Goal: Use online tool/utility: Utilize a website feature to perform a specific function

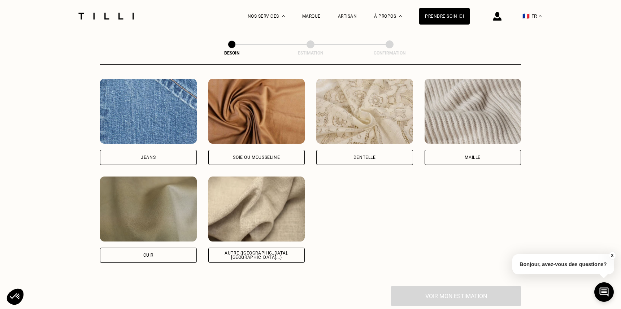
scroll to position [774, 0]
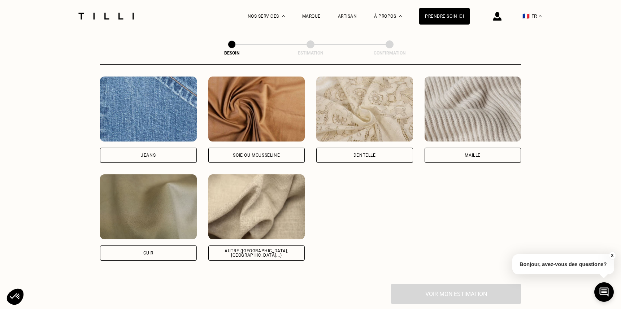
click at [259, 207] on img at bounding box center [256, 206] width 97 height 65
select select "FR"
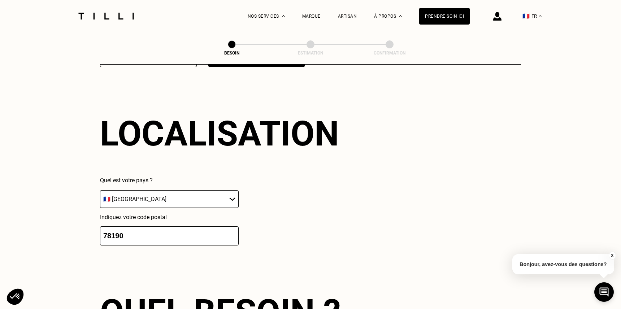
scroll to position [971, 0]
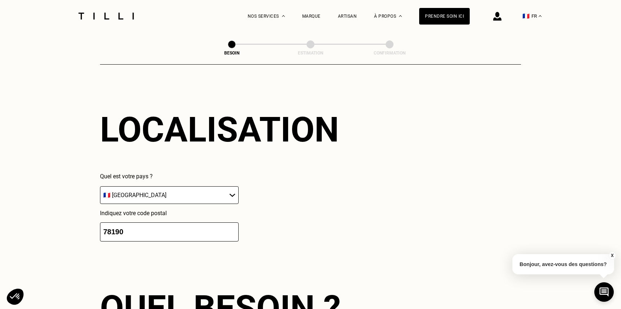
drag, startPoint x: 199, startPoint y: 233, endPoint x: 112, endPoint y: 226, distance: 87.4
click at [112, 226] on input "78190" at bounding box center [169, 231] width 139 height 19
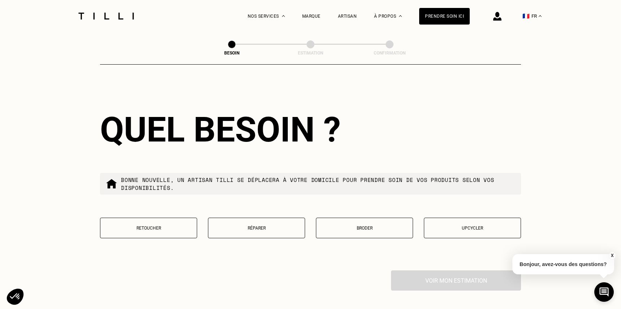
scroll to position [1151, 0]
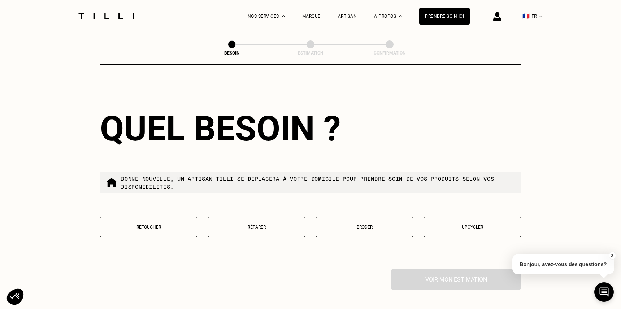
type input "78370"
click at [157, 228] on button "Retoucher" at bounding box center [148, 227] width 97 height 21
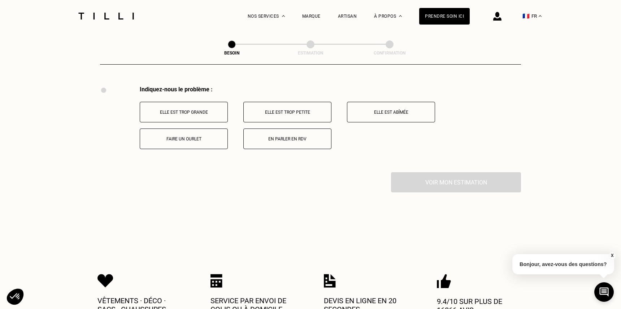
scroll to position [1336, 0]
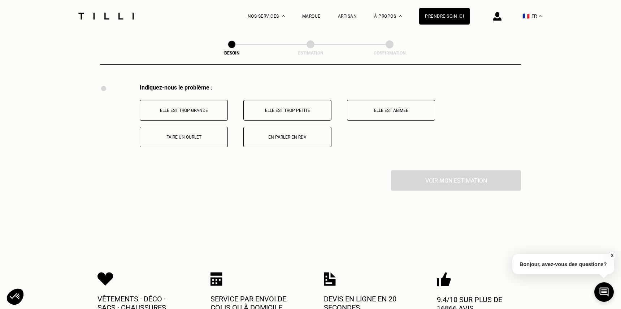
click at [190, 108] on p "Elle est trop grande" at bounding box center [184, 110] width 80 height 5
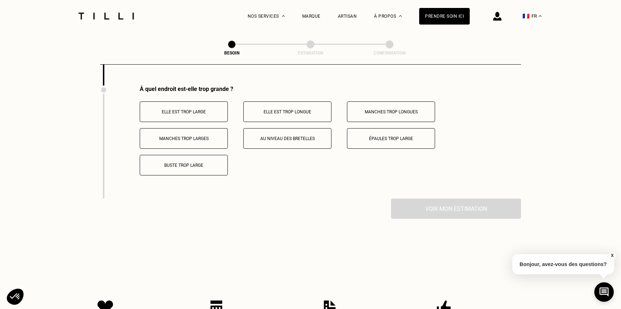
scroll to position [1422, 0]
click at [193, 108] on p "Elle est trop large" at bounding box center [184, 110] width 80 height 5
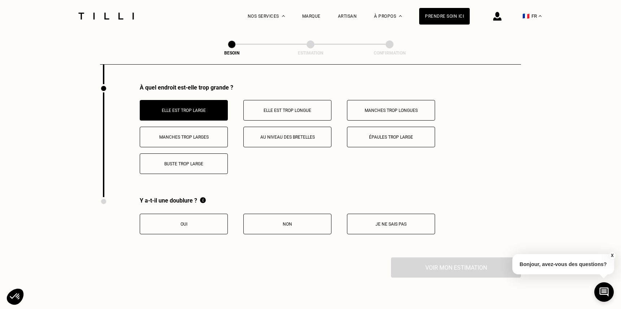
click at [189, 225] on button "Oui" at bounding box center [184, 224] width 88 height 21
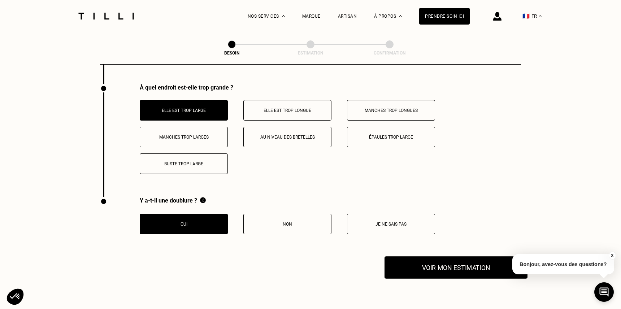
click at [430, 263] on button "Voir mon estimation" at bounding box center [456, 267] width 143 height 22
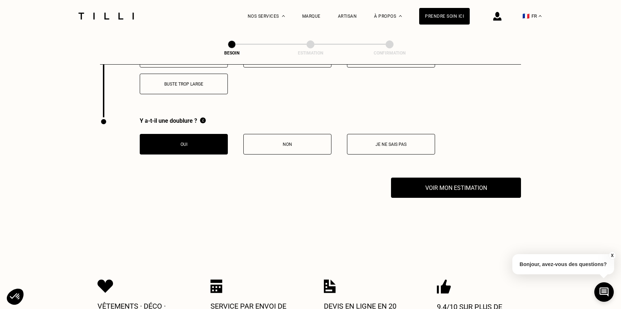
scroll to position [1499, 0]
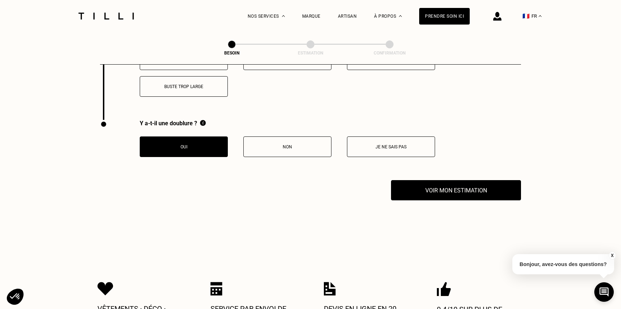
click at [614, 254] on button "X" at bounding box center [612, 256] width 7 height 8
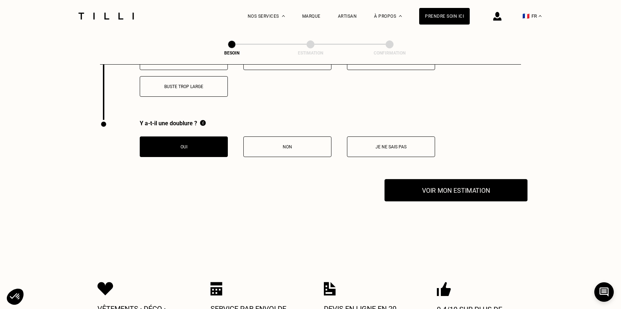
click at [478, 188] on button "Voir mon estimation" at bounding box center [456, 190] width 143 height 22
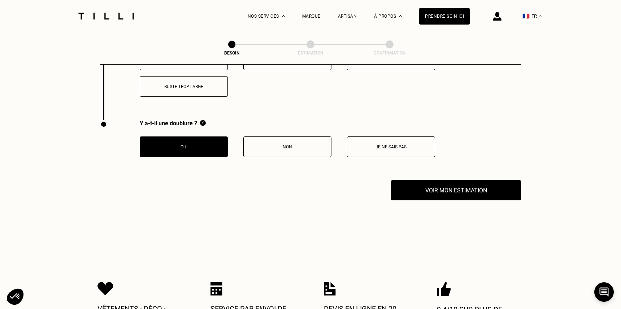
click at [287, 144] on p "Non" at bounding box center [287, 146] width 80 height 5
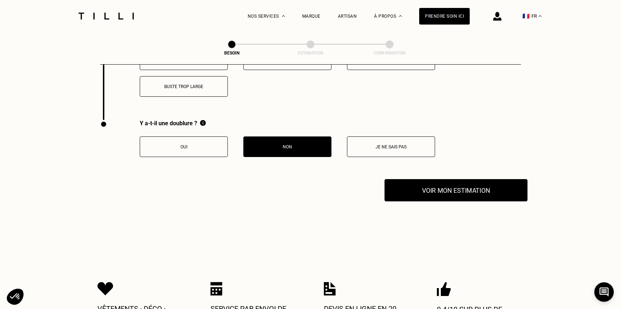
click at [463, 181] on button "Voir mon estimation" at bounding box center [456, 190] width 143 height 22
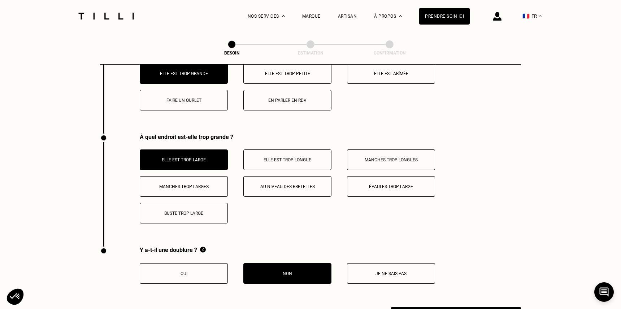
scroll to position [1355, 0]
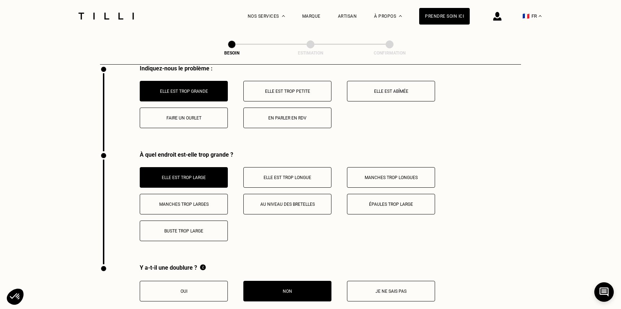
click at [298, 181] on button "Elle est trop longue" at bounding box center [287, 177] width 88 height 21
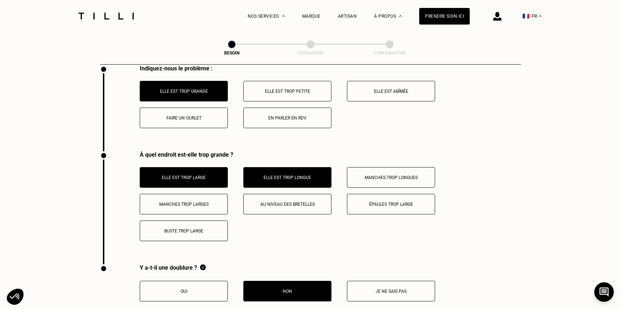
click at [365, 167] on button "Manches trop longues" at bounding box center [391, 177] width 88 height 21
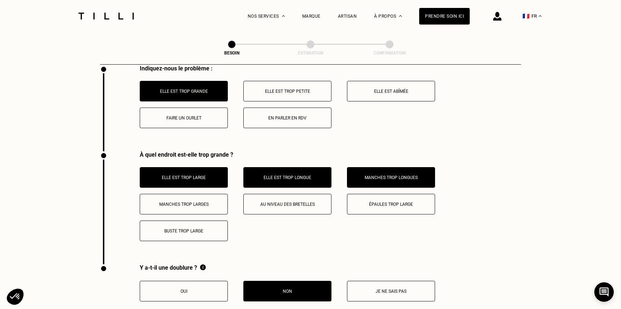
click at [370, 202] on p "Épaules trop large" at bounding box center [391, 204] width 80 height 5
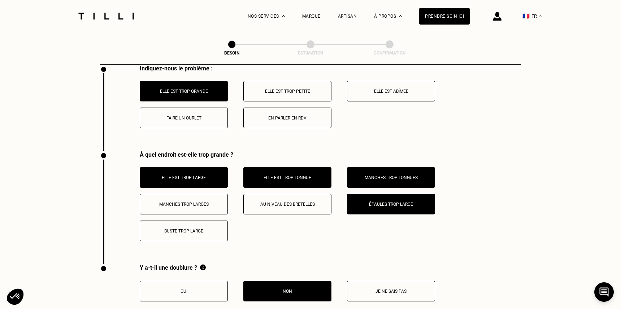
click at [312, 202] on p "Au niveau des bretelles" at bounding box center [287, 204] width 80 height 5
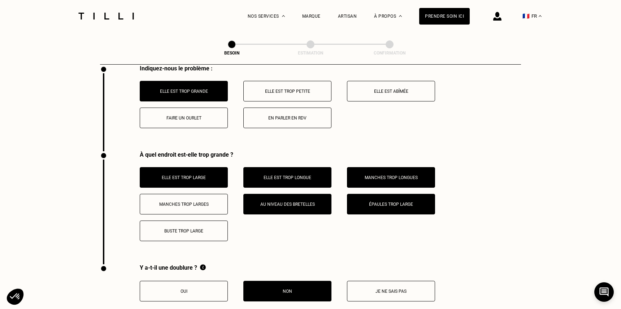
click at [195, 204] on button "Manches trop larges" at bounding box center [184, 204] width 88 height 21
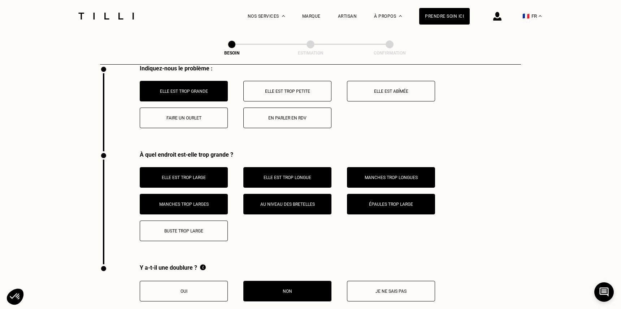
drag, startPoint x: 185, startPoint y: 237, endPoint x: 183, endPoint y: 231, distance: 5.4
click at [184, 237] on button "Buste trop large" at bounding box center [184, 231] width 88 height 21
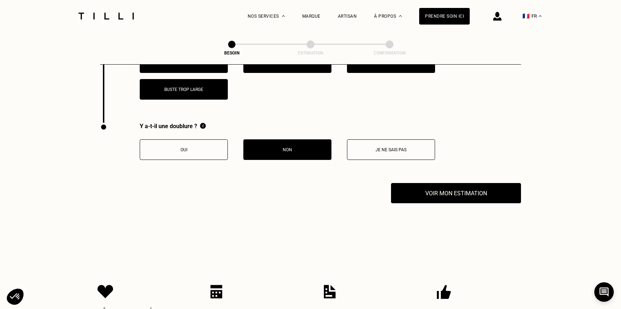
scroll to position [1499, 0]
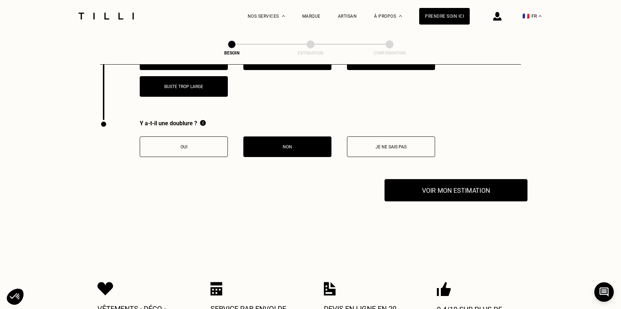
click at [439, 191] on button "Voir mon estimation" at bounding box center [456, 190] width 143 height 22
